Goal: Task Accomplishment & Management: Manage account settings

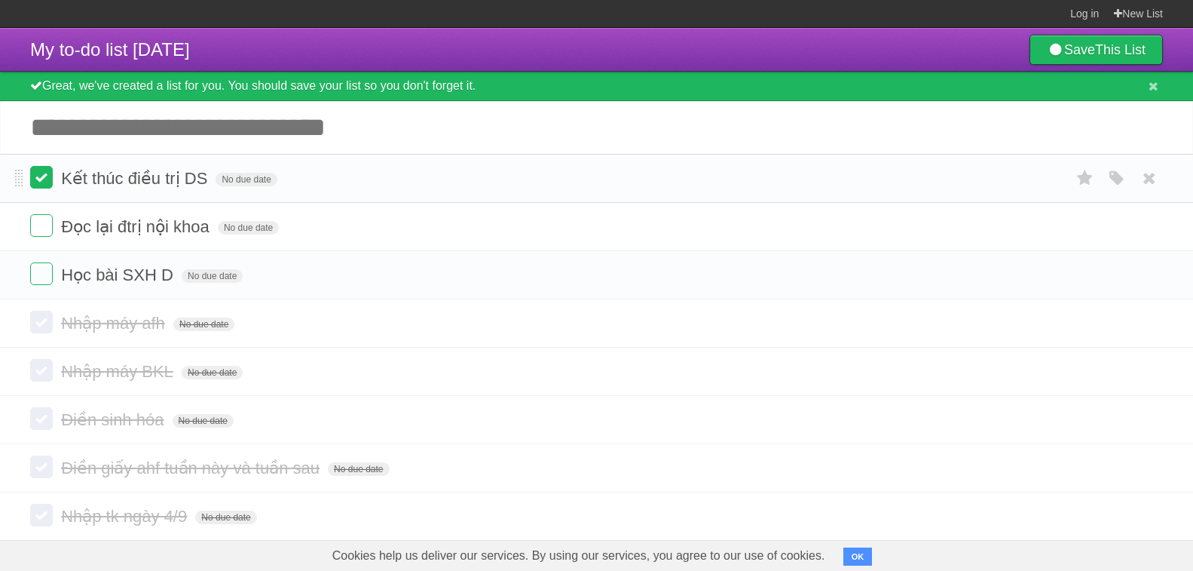
click at [32, 175] on label at bounding box center [41, 177] width 23 height 23
click at [50, 223] on label at bounding box center [41, 225] width 23 height 23
click at [47, 180] on label at bounding box center [41, 177] width 23 height 23
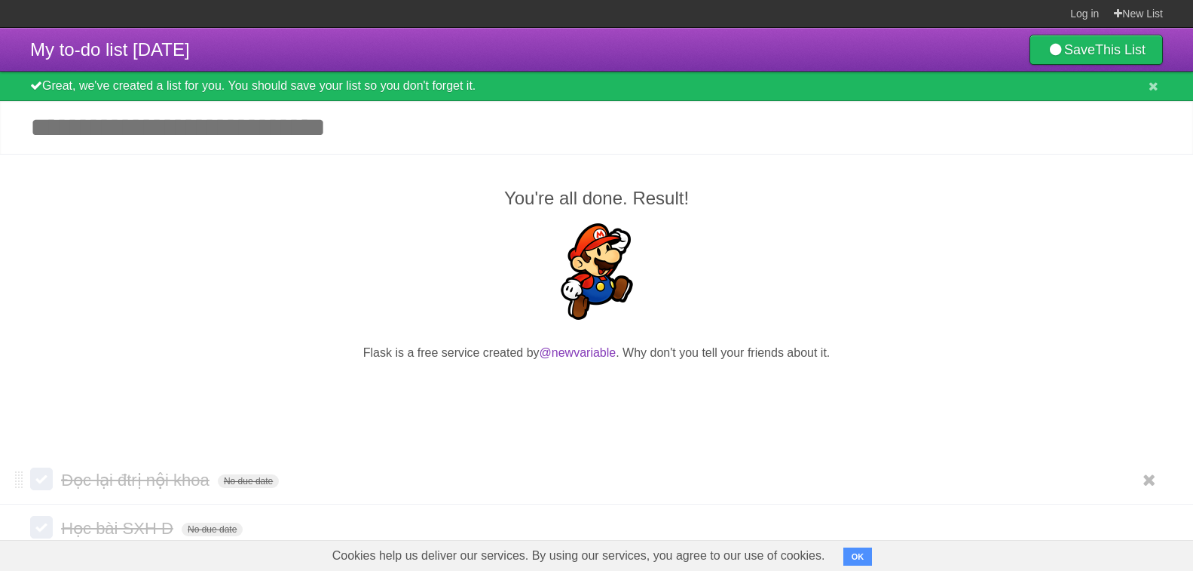
click at [38, 479] on label at bounding box center [41, 478] width 23 height 23
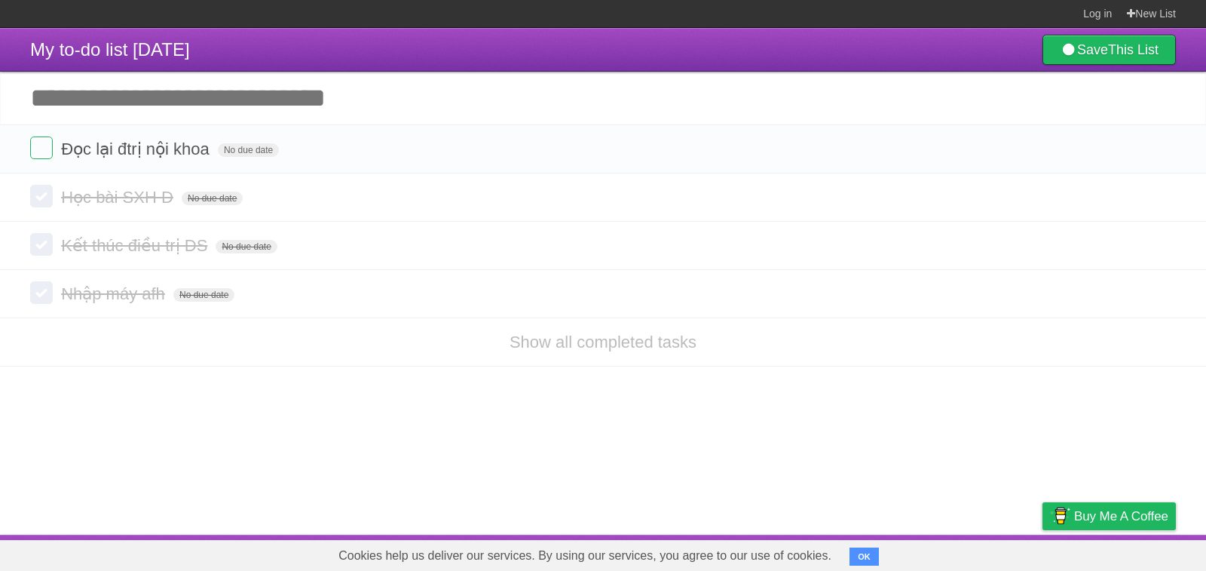
click at [439, 189] on form "Học bài SXH D No due date White Red Blue Green Purple Orange" at bounding box center [603, 197] width 1146 height 25
